Goal: Navigation & Orientation: Find specific page/section

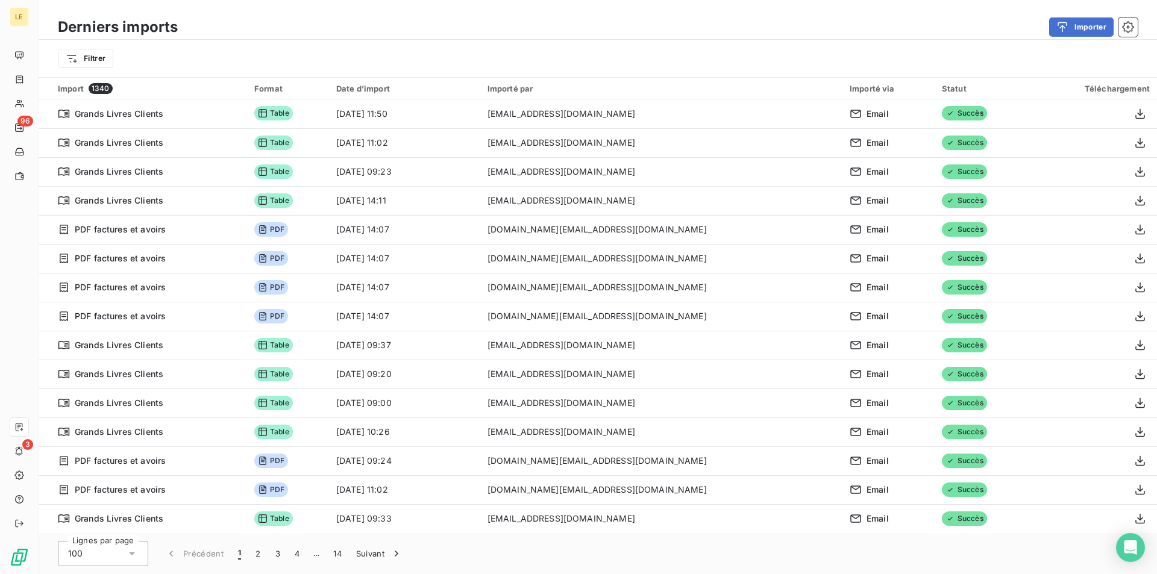
click at [248, 33] on div "Importer" at bounding box center [664, 26] width 945 height 19
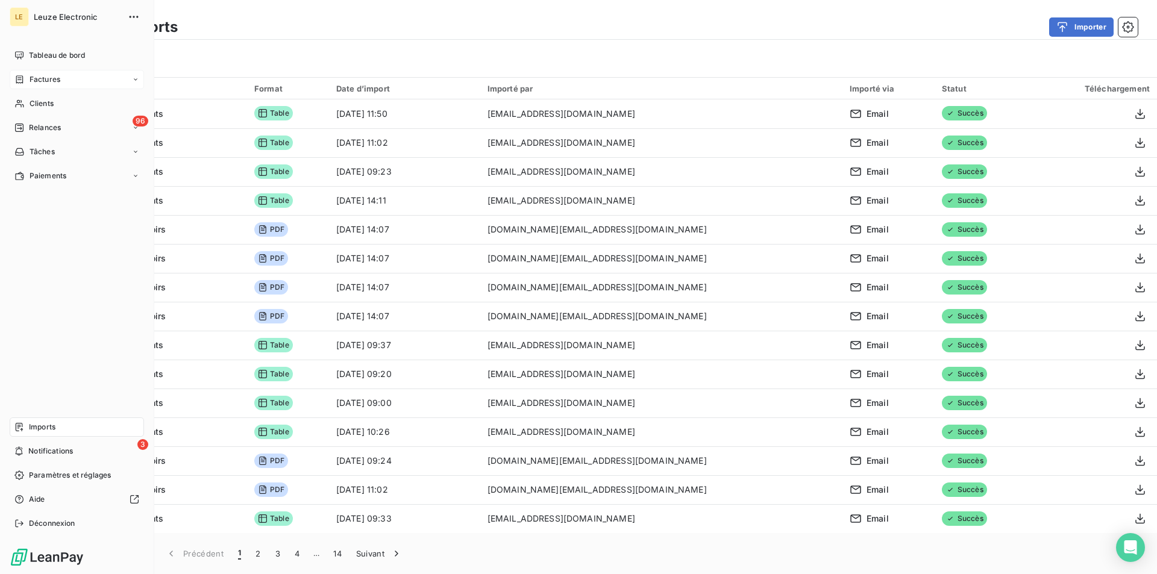
click at [42, 74] on span "Factures" at bounding box center [45, 79] width 31 height 11
click at [54, 53] on span "Tableau de bord" at bounding box center [57, 55] width 56 height 11
